Goal: Information Seeking & Learning: Learn about a topic

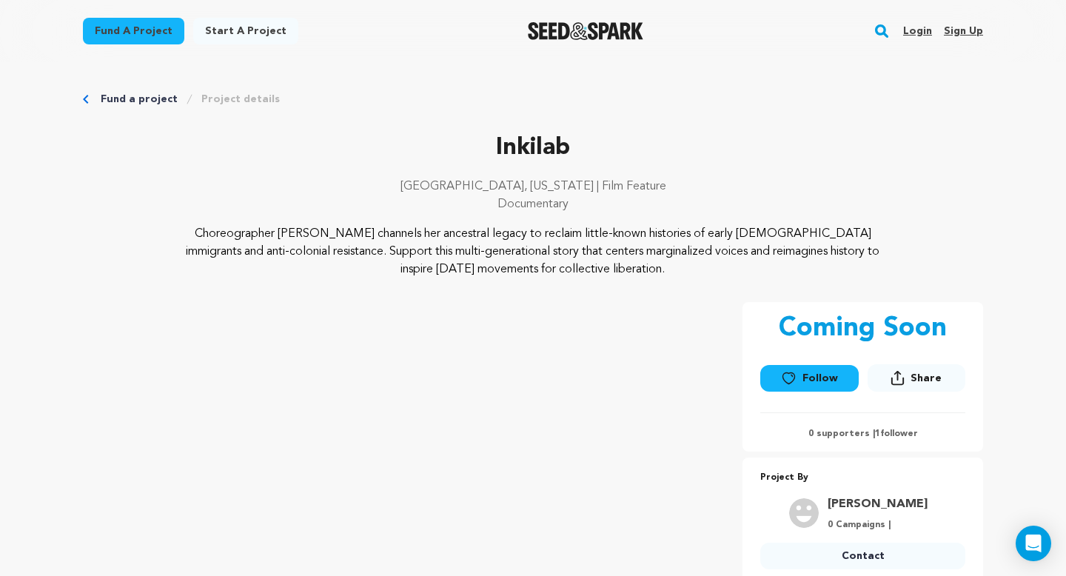
drag, startPoint x: 666, startPoint y: 269, endPoint x: 186, endPoint y: 230, distance: 482.1
click at [186, 230] on p "Choreographer [PERSON_NAME] channels her ancestral legacy to reclaim little-kno…" at bounding box center [533, 251] width 720 height 53
copy p "Choreographer [PERSON_NAME] channels her ancestral legacy to reclaim little-kno…"
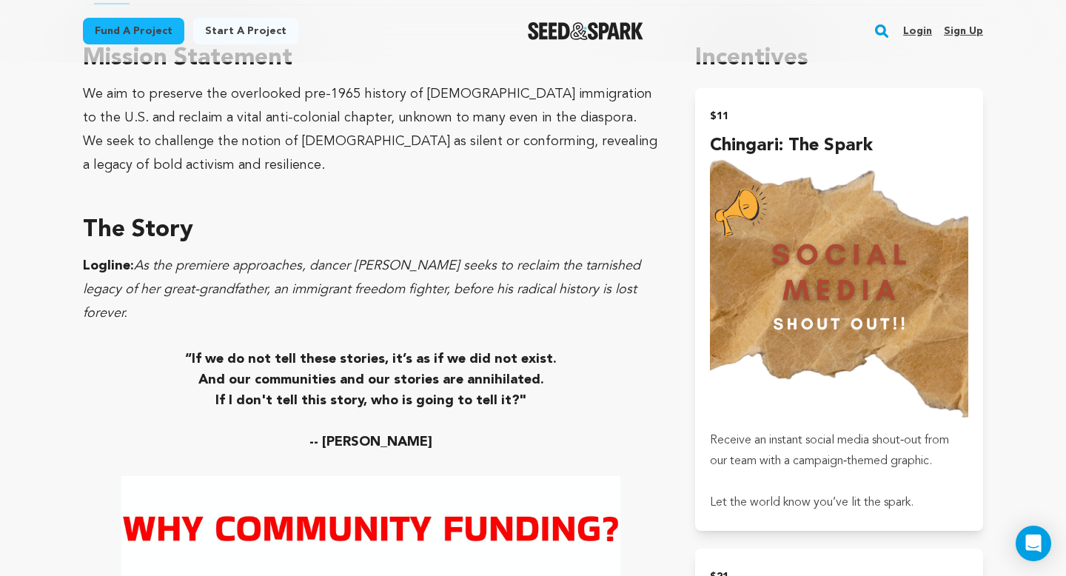
scroll to position [830, 0]
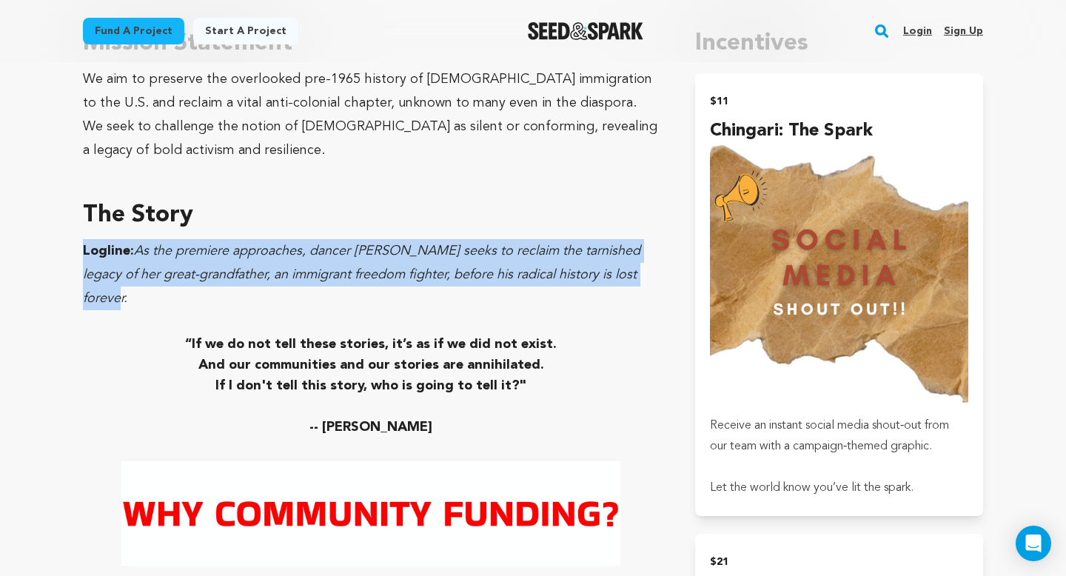
drag, startPoint x: 642, startPoint y: 276, endPoint x: 38, endPoint y: 258, distance: 603.7
copy p "Logline: As the premiere approaches, dancer [PERSON_NAME] seeks to reclaim the …"
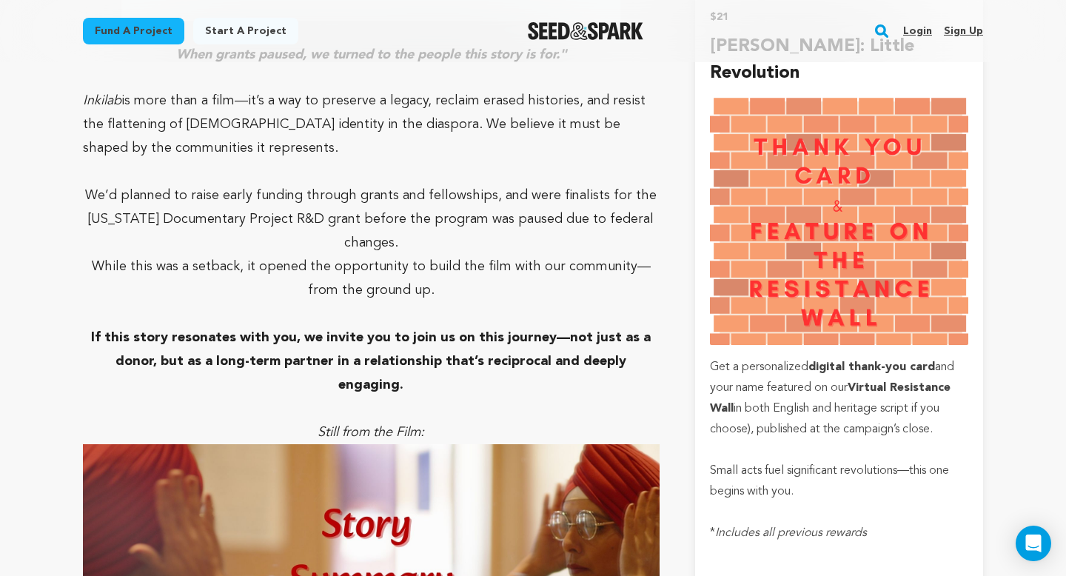
scroll to position [1376, 0]
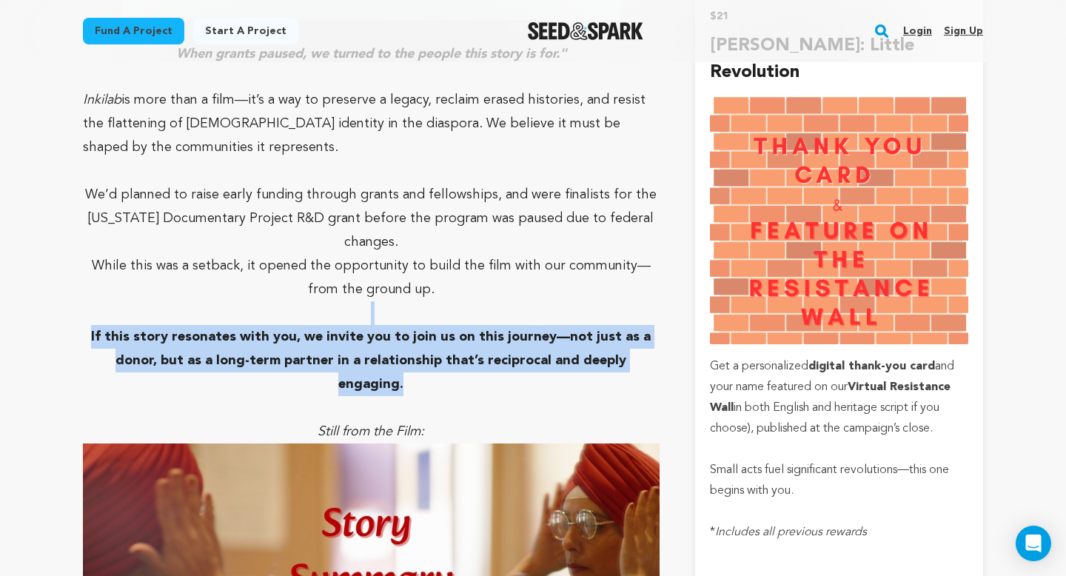
drag, startPoint x: 659, startPoint y: 334, endPoint x: 105, endPoint y: 296, distance: 555.1
copy div "If this story resonates with you, we invite you to join us on this journey—not …"
